Goal: Task Accomplishment & Management: Manage account settings

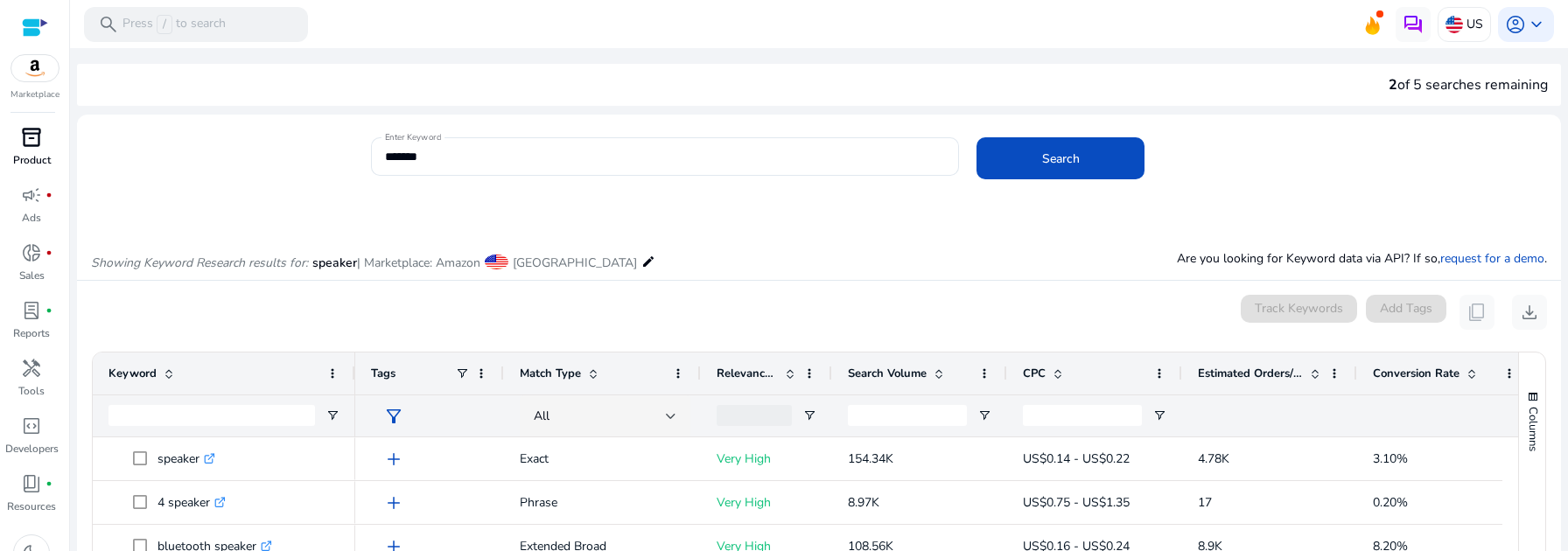
click at [19, 148] on div "inventory_2" at bounding box center [32, 138] width 49 height 28
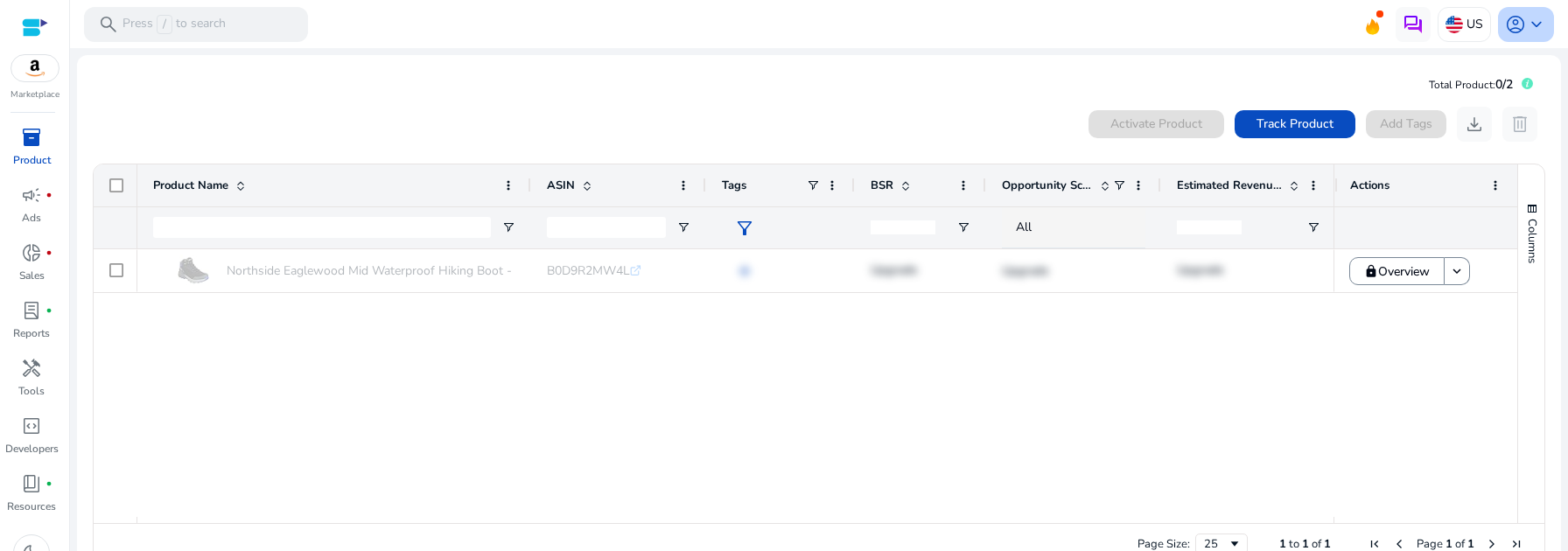
click at [1526, 32] on span "keyboard_arrow_down" at bounding box center [1536, 25] width 21 height 21
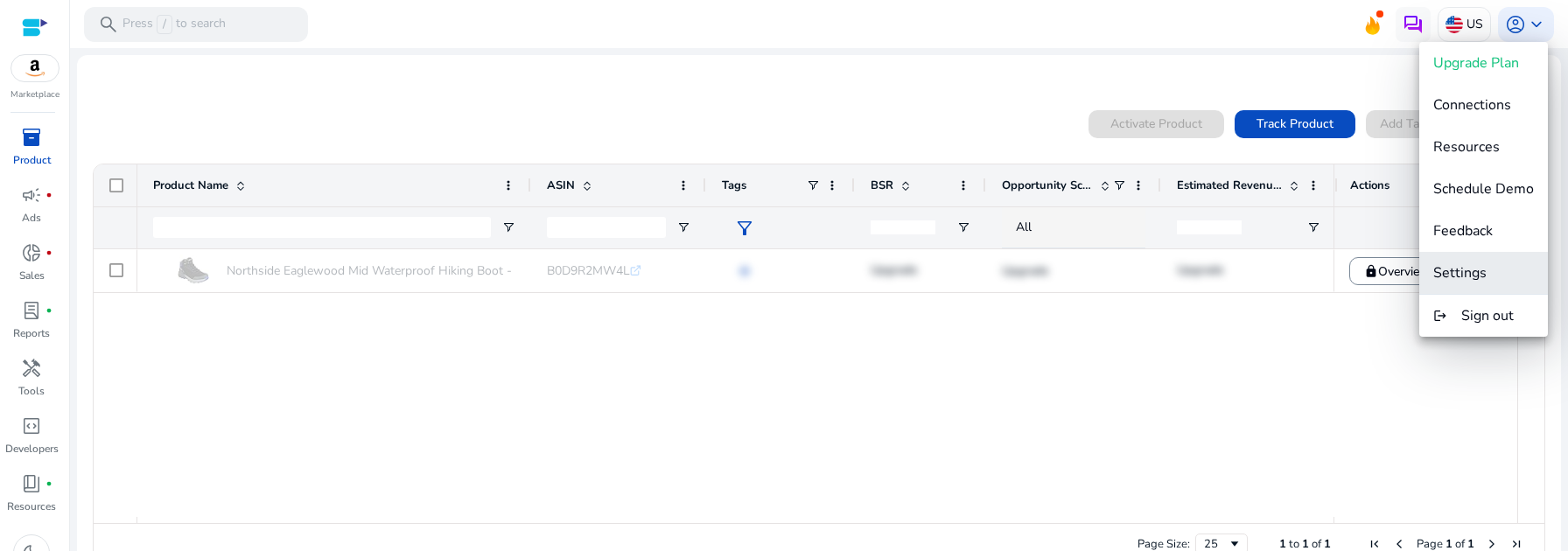
click at [1467, 268] on span "Settings" at bounding box center [1460, 273] width 54 height 19
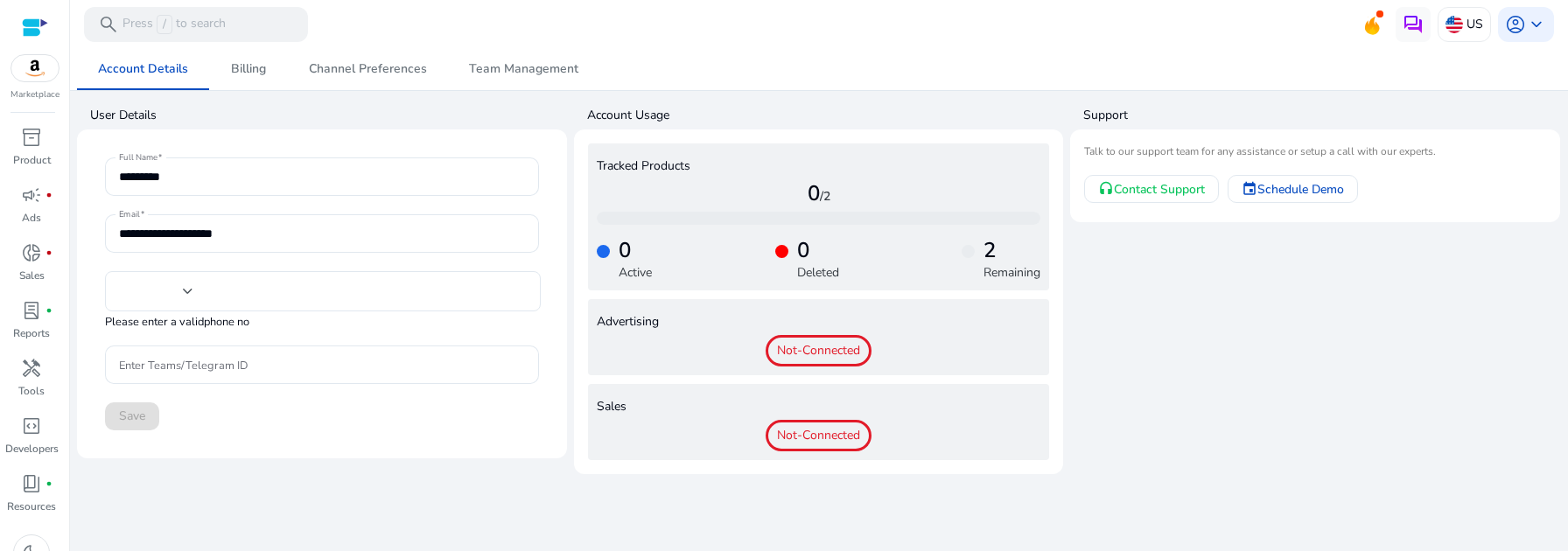
type input "***"
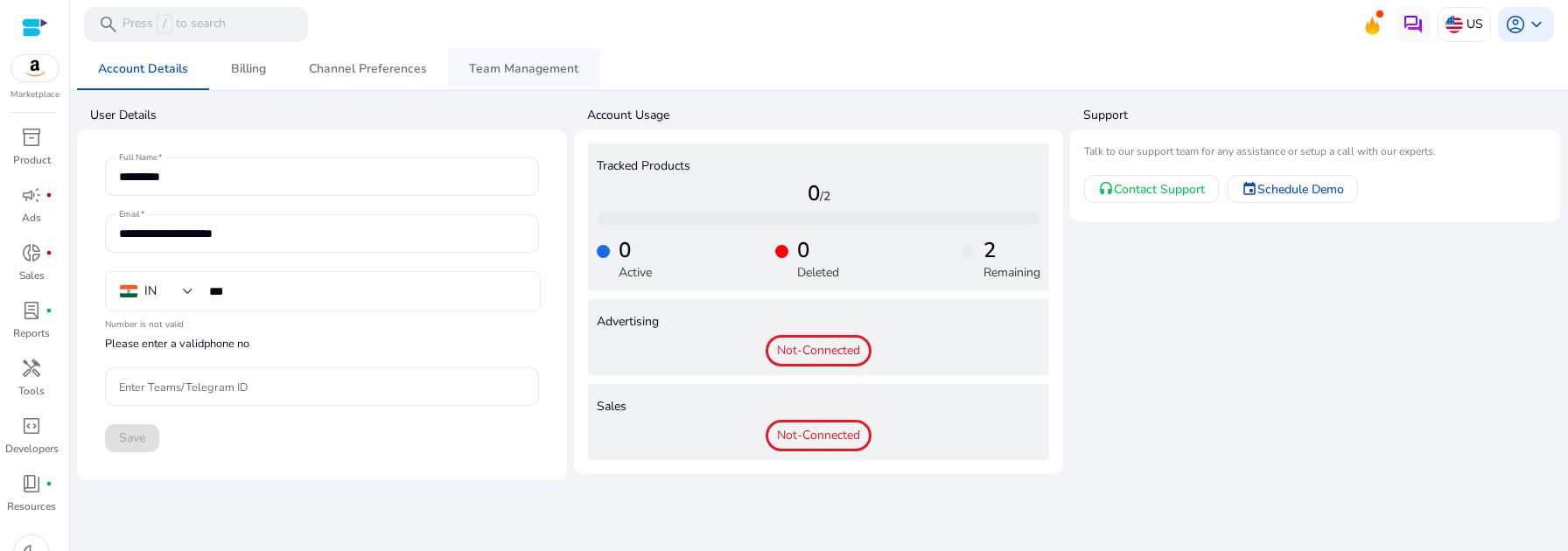
click at [526, 54] on span "Team Management" at bounding box center [524, 69] width 110 height 42
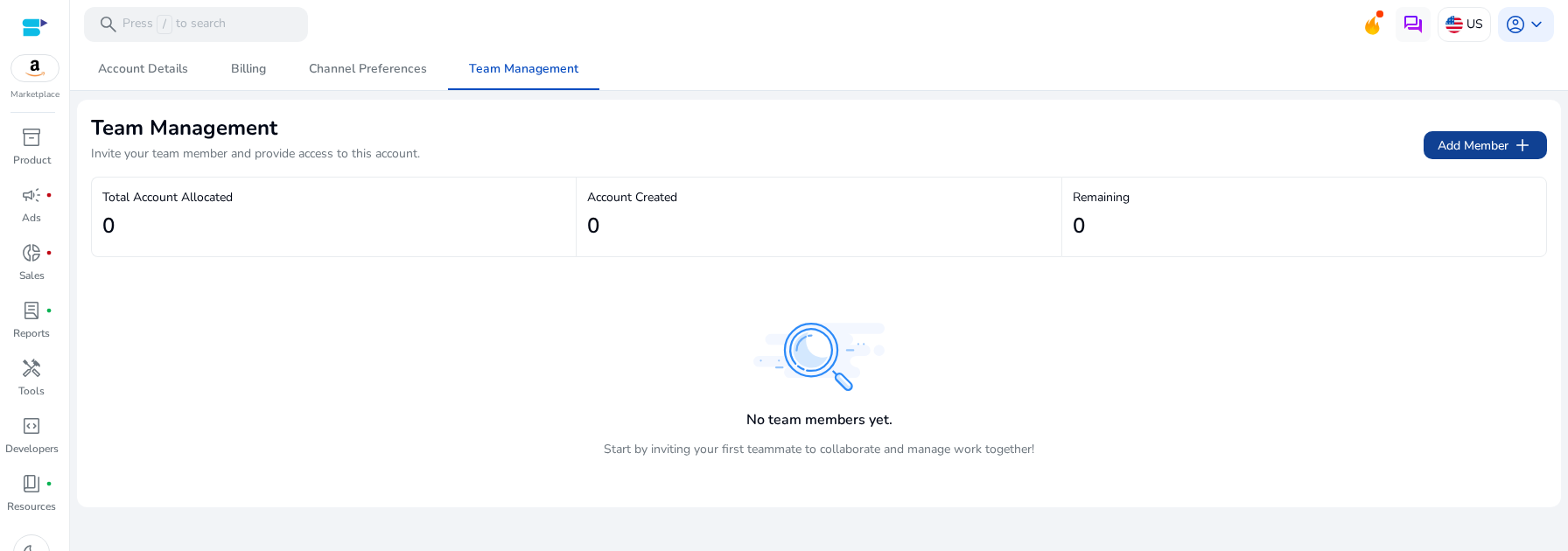
click at [1470, 145] on span "Add Member add" at bounding box center [1486, 146] width 96 height 21
